Goal: Task Accomplishment & Management: Manage account settings

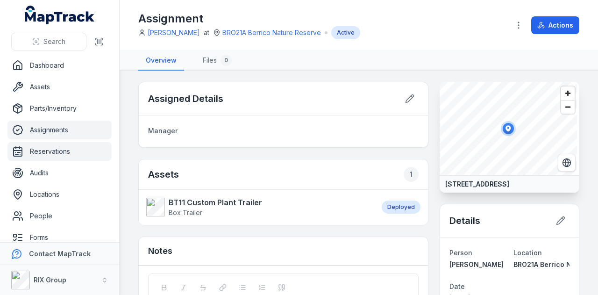
click at [54, 151] on link "Reservations" at bounding box center [59, 151] width 104 height 19
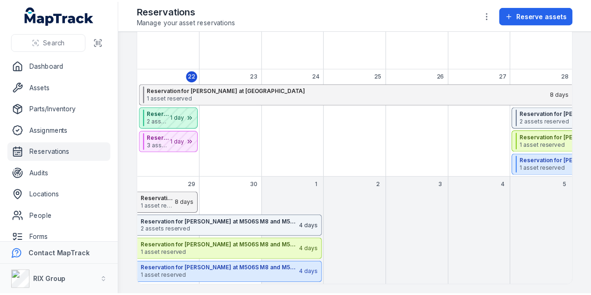
scroll to position [220, 0]
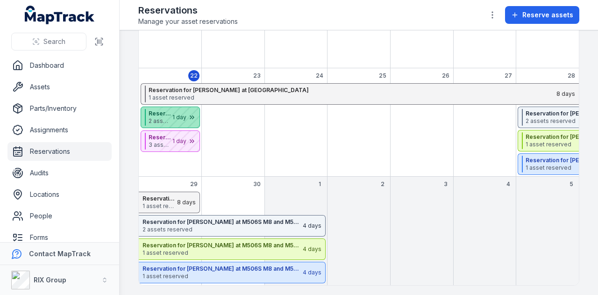
click at [167, 117] on div "September 2025" at bounding box center [176, 117] width 47 height 21
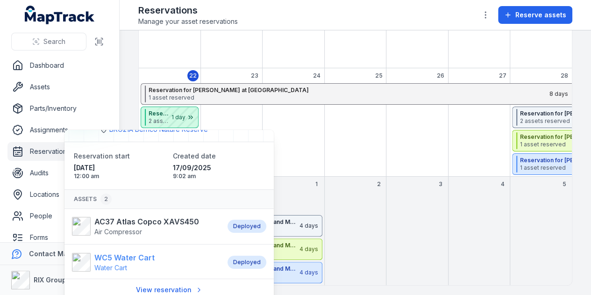
scroll to position [34, 0]
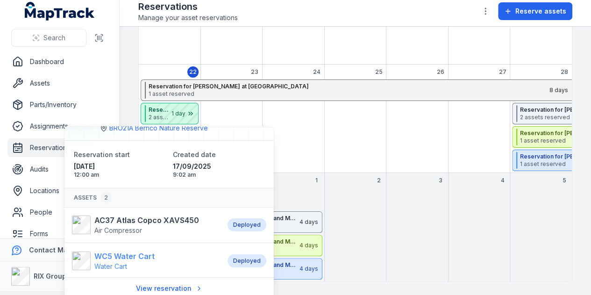
click at [127, 252] on strong "WC5 Water Cart" at bounding box center [124, 256] width 60 height 11
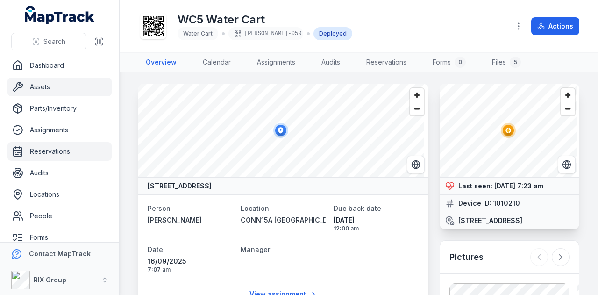
click at [73, 153] on link "Reservations" at bounding box center [59, 151] width 104 height 19
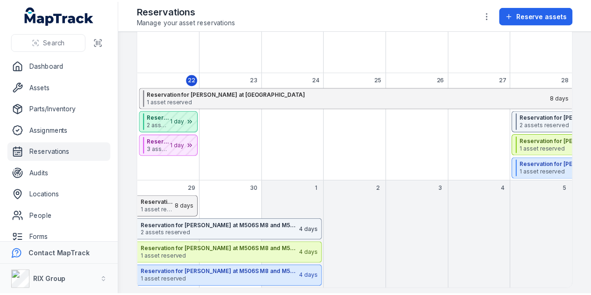
scroll to position [220, 0]
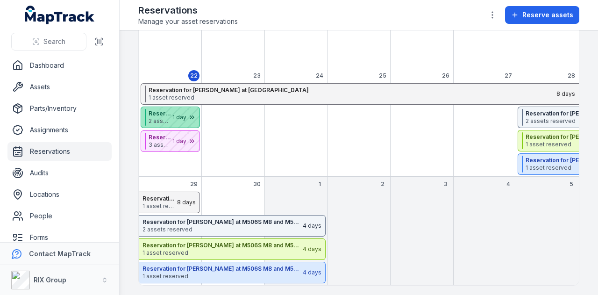
click at [174, 115] on div "September 2025" at bounding box center [176, 117] width 47 height 21
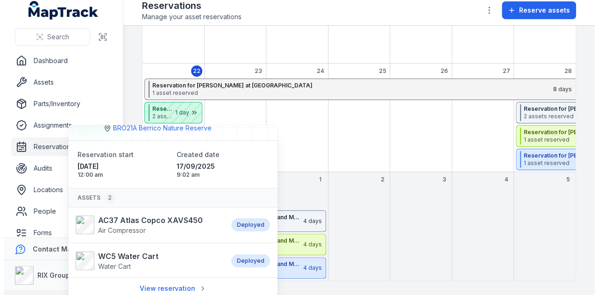
scroll to position [0, 0]
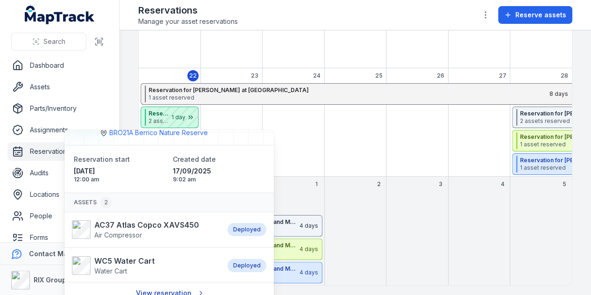
click at [161, 287] on link "View reservation" at bounding box center [169, 293] width 79 height 18
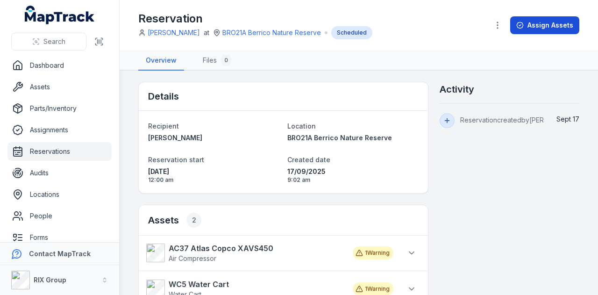
click at [532, 22] on button "Assign Assets" at bounding box center [544, 25] width 69 height 18
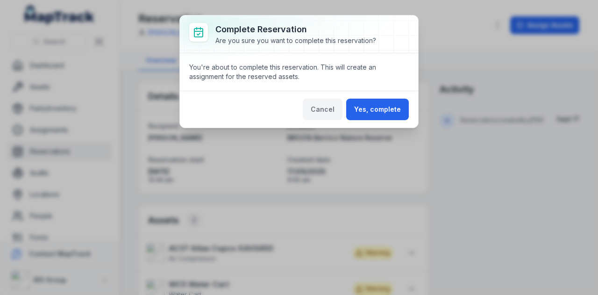
click at [310, 114] on button "Cancel" at bounding box center [323, 110] width 40 height 22
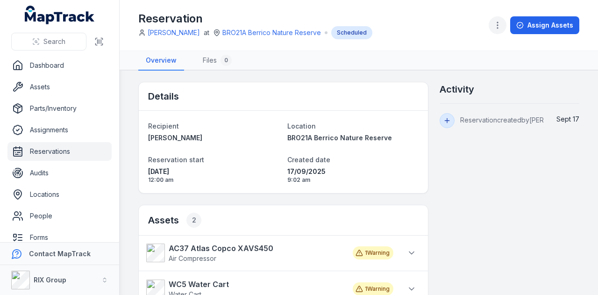
click at [500, 25] on icon "button" at bounding box center [497, 25] width 9 height 9
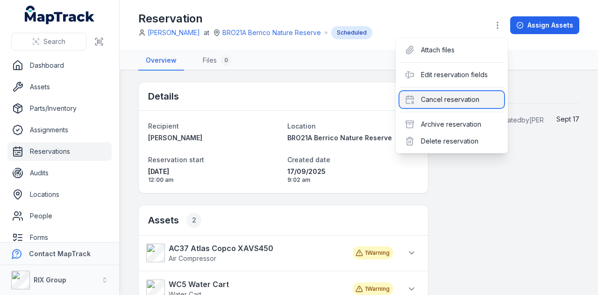
click at [451, 99] on div "Cancel reservation" at bounding box center [452, 99] width 105 height 17
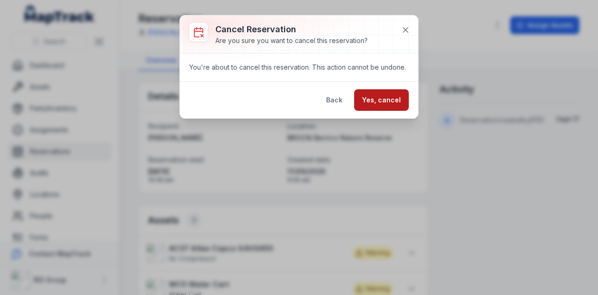
click at [393, 100] on button "Yes, cancel" at bounding box center [381, 100] width 55 height 22
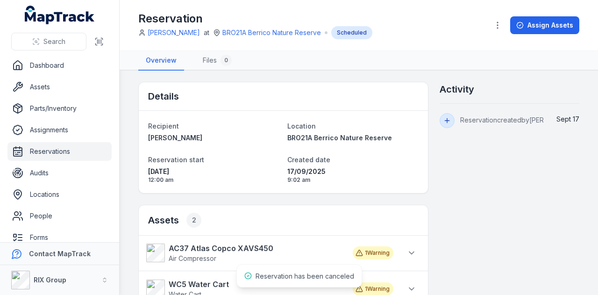
scroll to position [44, 0]
